Goal: Information Seeking & Learning: Learn about a topic

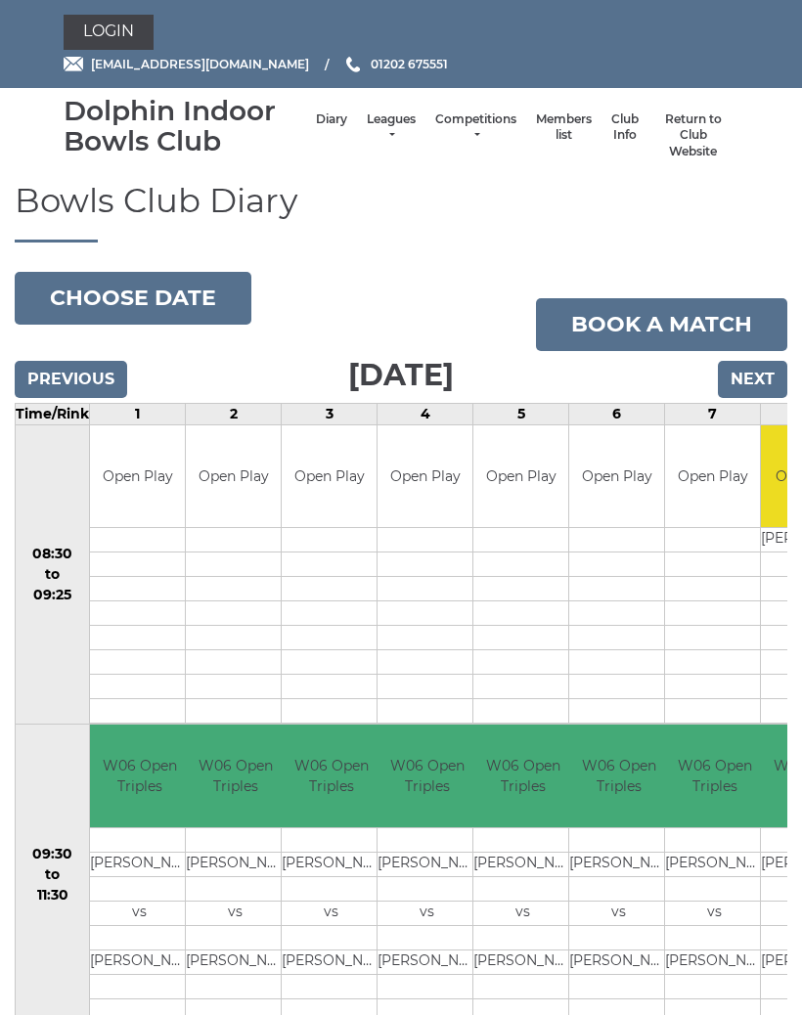
click at [401, 119] on link "Leagues" at bounding box center [391, 127] width 49 height 32
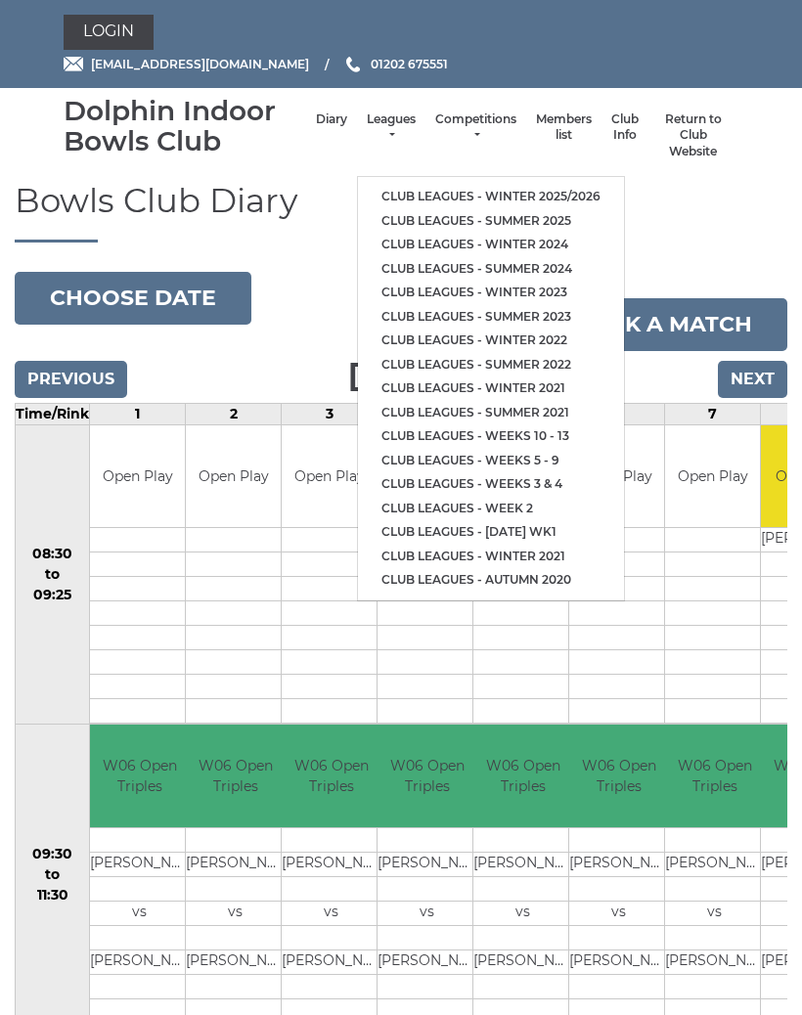
click at [594, 201] on link "Club leagues - Winter 2025/2026" at bounding box center [491, 197] width 266 height 24
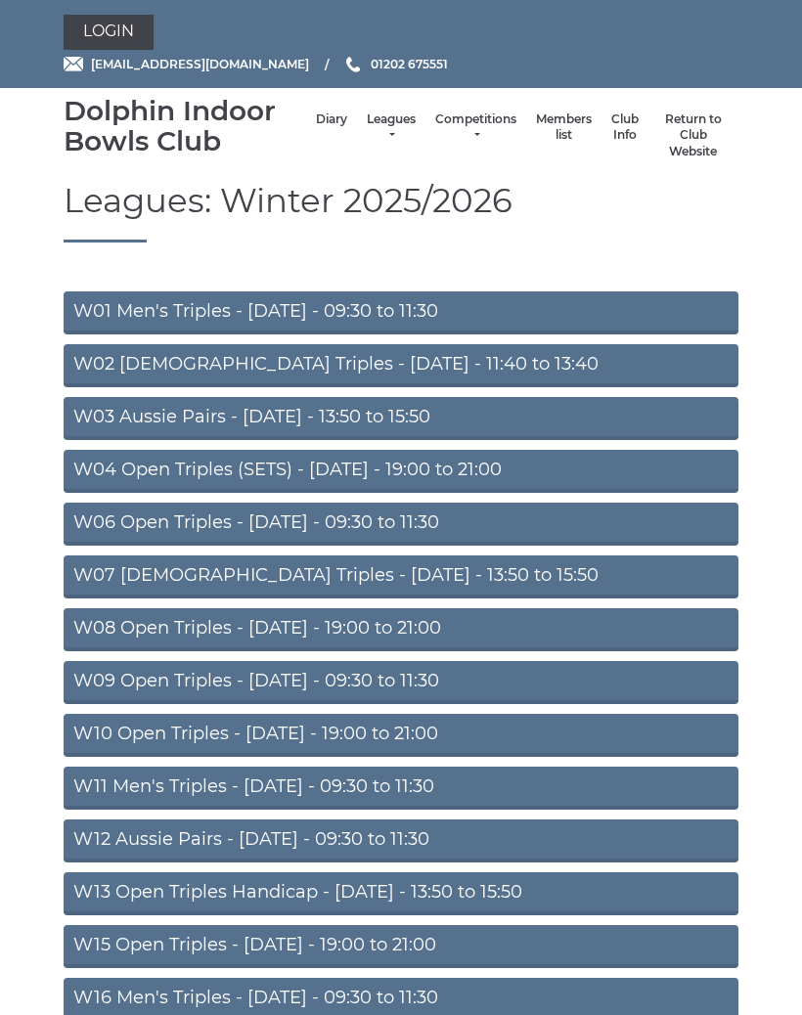
click at [529, 306] on link "W01 Men's Triples - [DATE] - 09:30 to 11:30" at bounding box center [401, 312] width 674 height 43
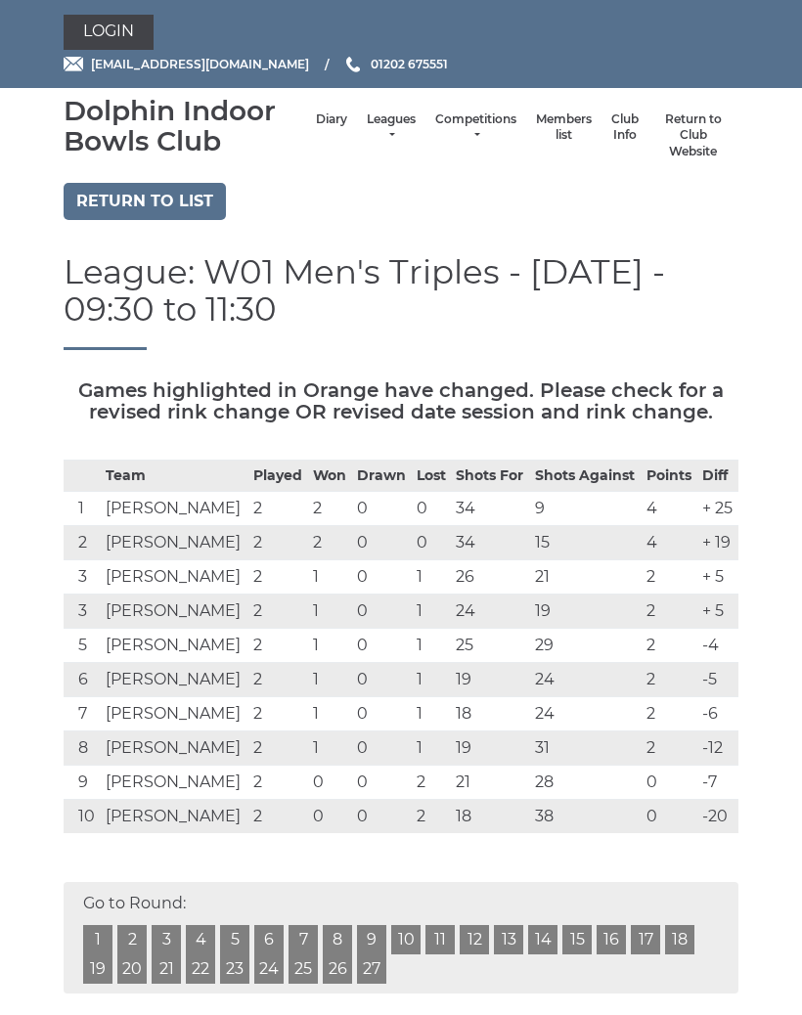
click at [179, 206] on link "Return to list" at bounding box center [145, 201] width 162 height 37
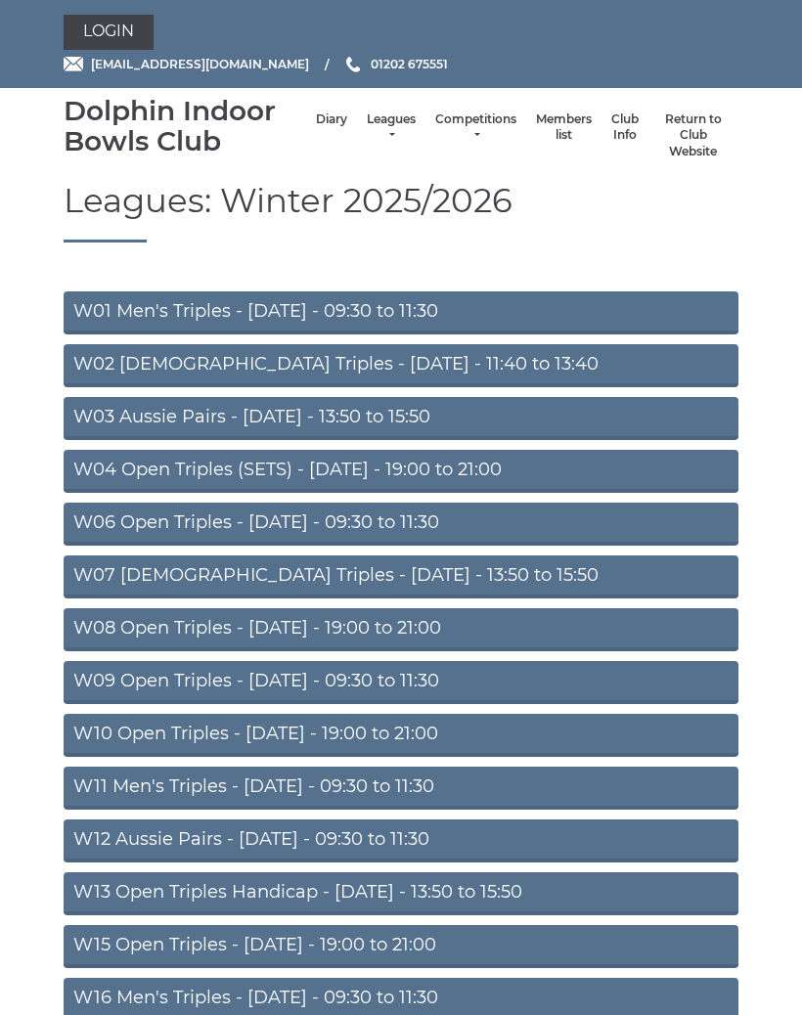
click at [441, 413] on link "W03 Aussie Pairs - [DATE] - 13:50 to 15:50" at bounding box center [401, 418] width 674 height 43
click at [438, 520] on link "W06 Open Triples - Tuesday - 09:30 to 11:30" at bounding box center [401, 523] width 674 height 43
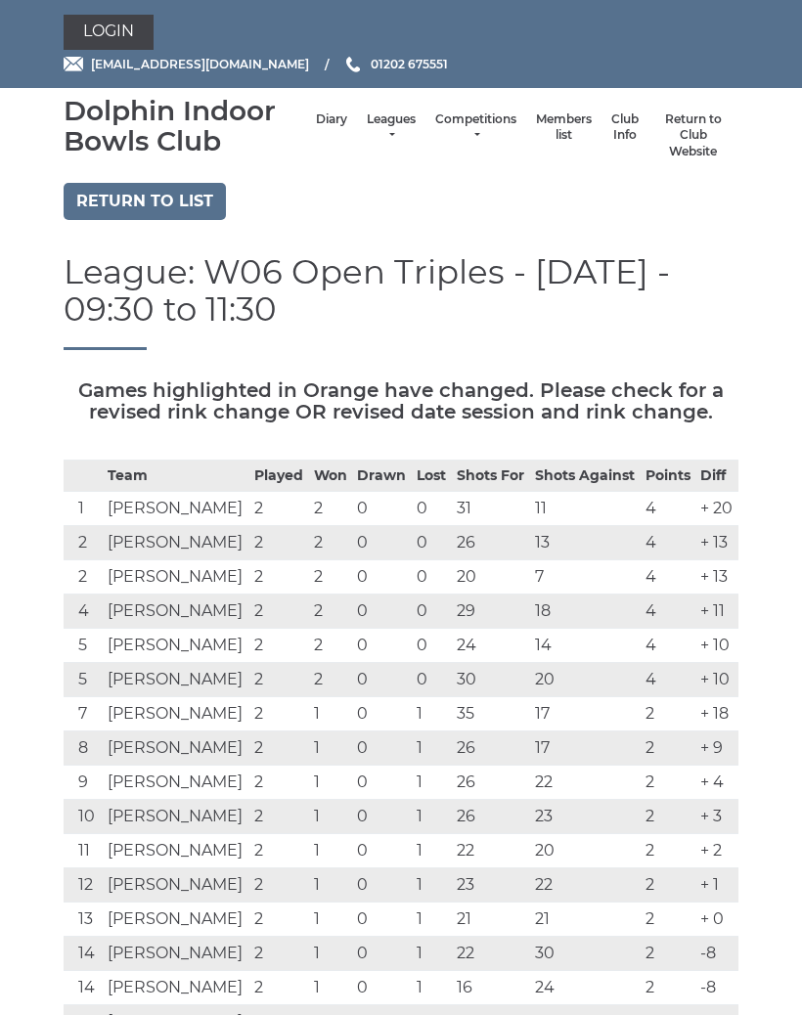
click at [162, 198] on link "Return to list" at bounding box center [145, 201] width 162 height 37
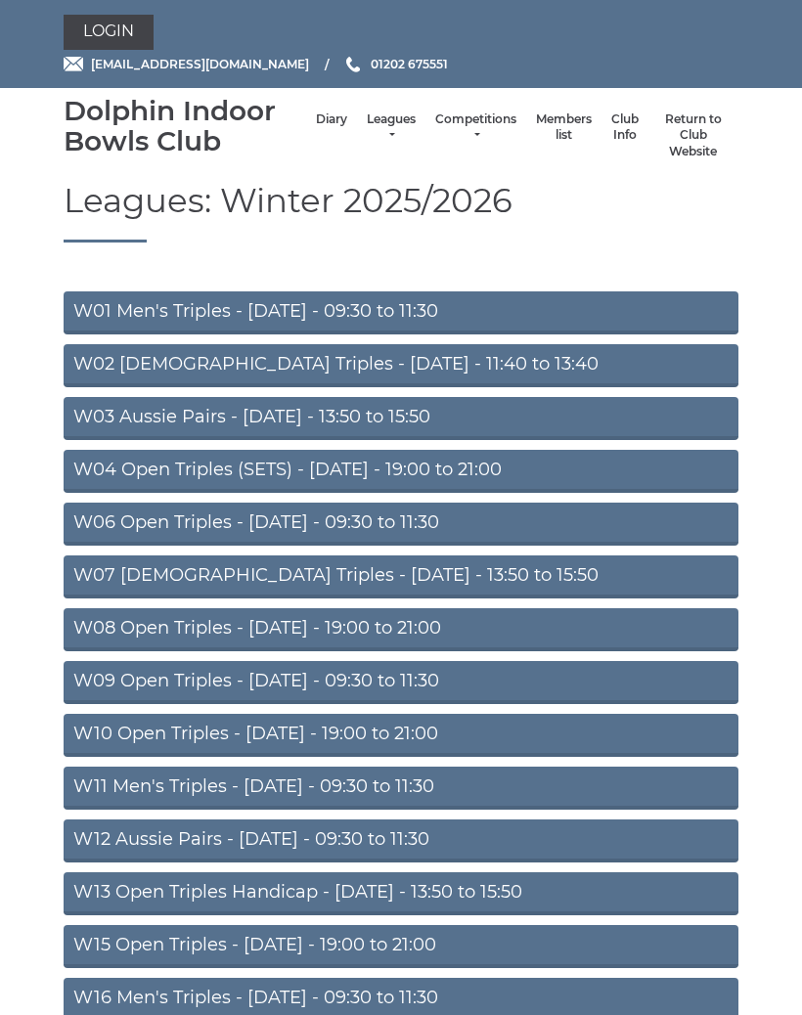
click at [538, 683] on link "W09 Open Triples - [DATE] - 09:30 to 11:30" at bounding box center [401, 682] width 674 height 43
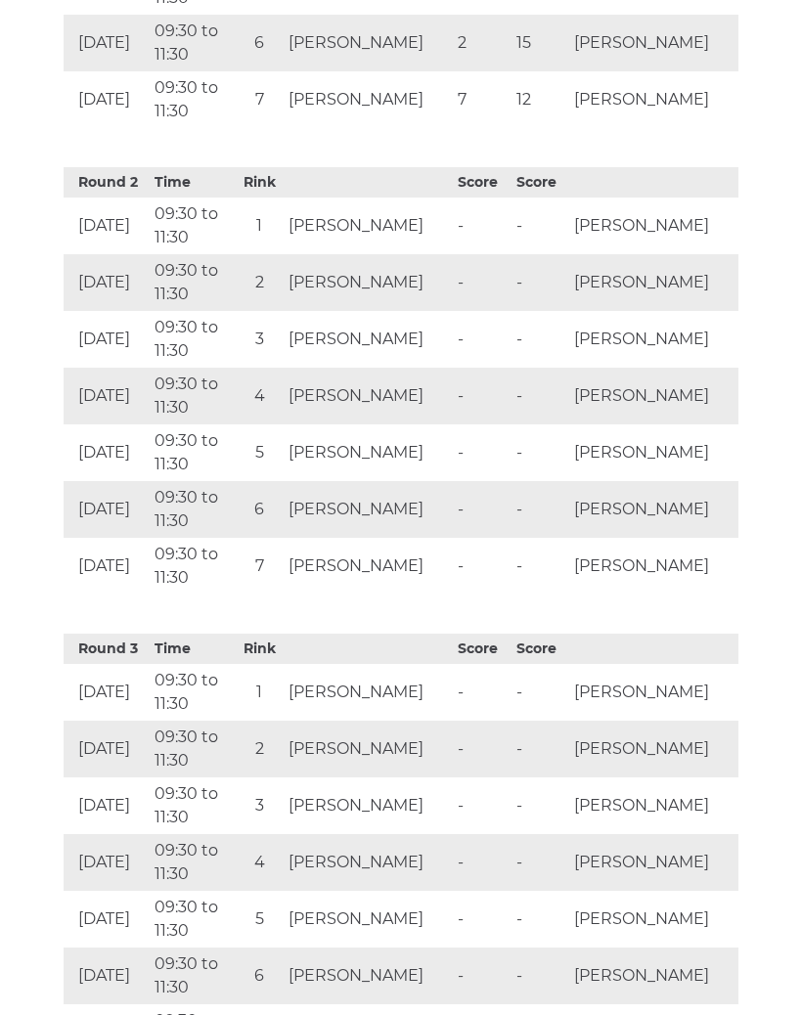
scroll to position [1462, 0]
